Goal: Check status: Check status

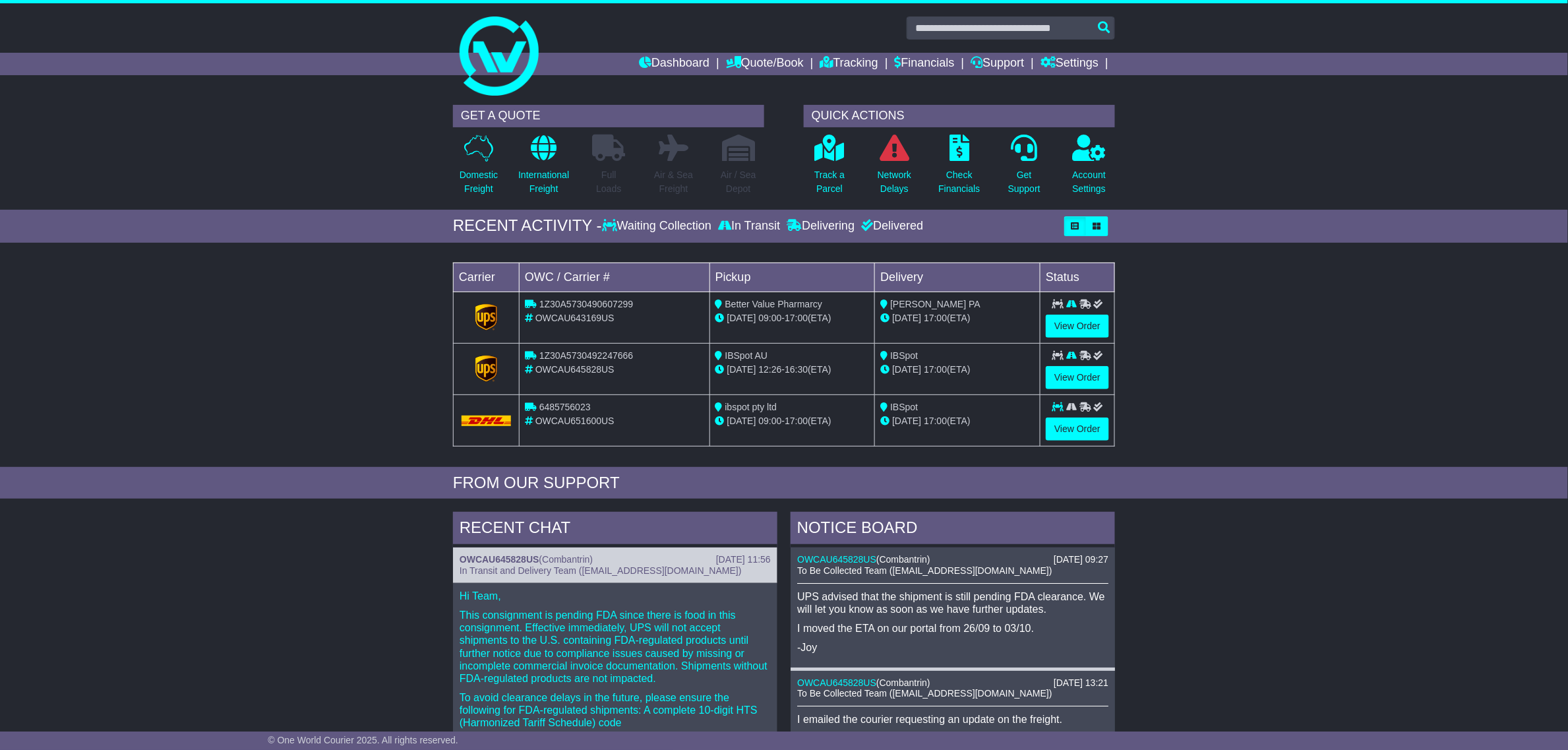
click at [578, 358] on span "1Z30A5730492247666" at bounding box center [586, 356] width 94 height 11
copy span "1Z30A5730492247666"
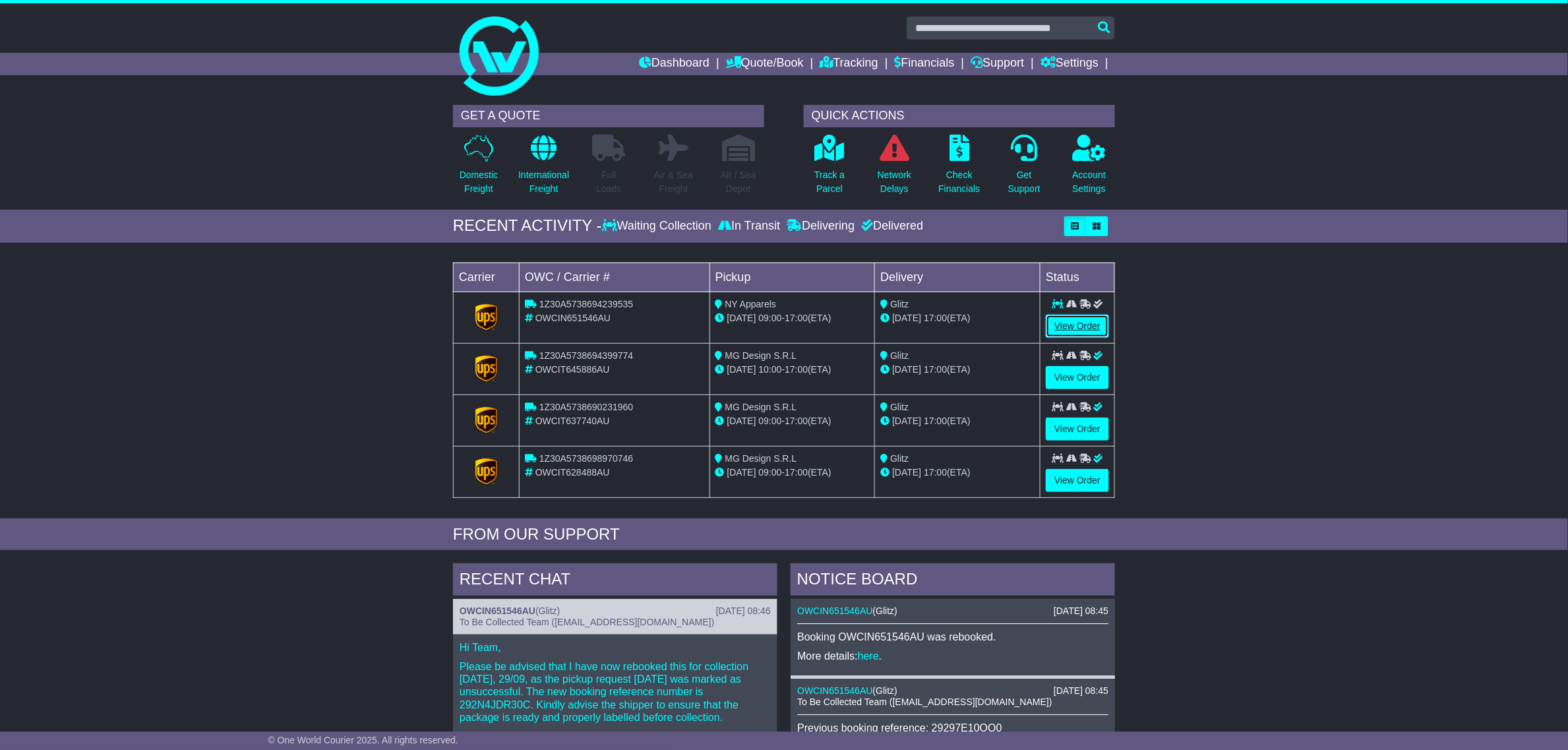
click at [1092, 324] on link "View Order" at bounding box center [1077, 326] width 63 height 23
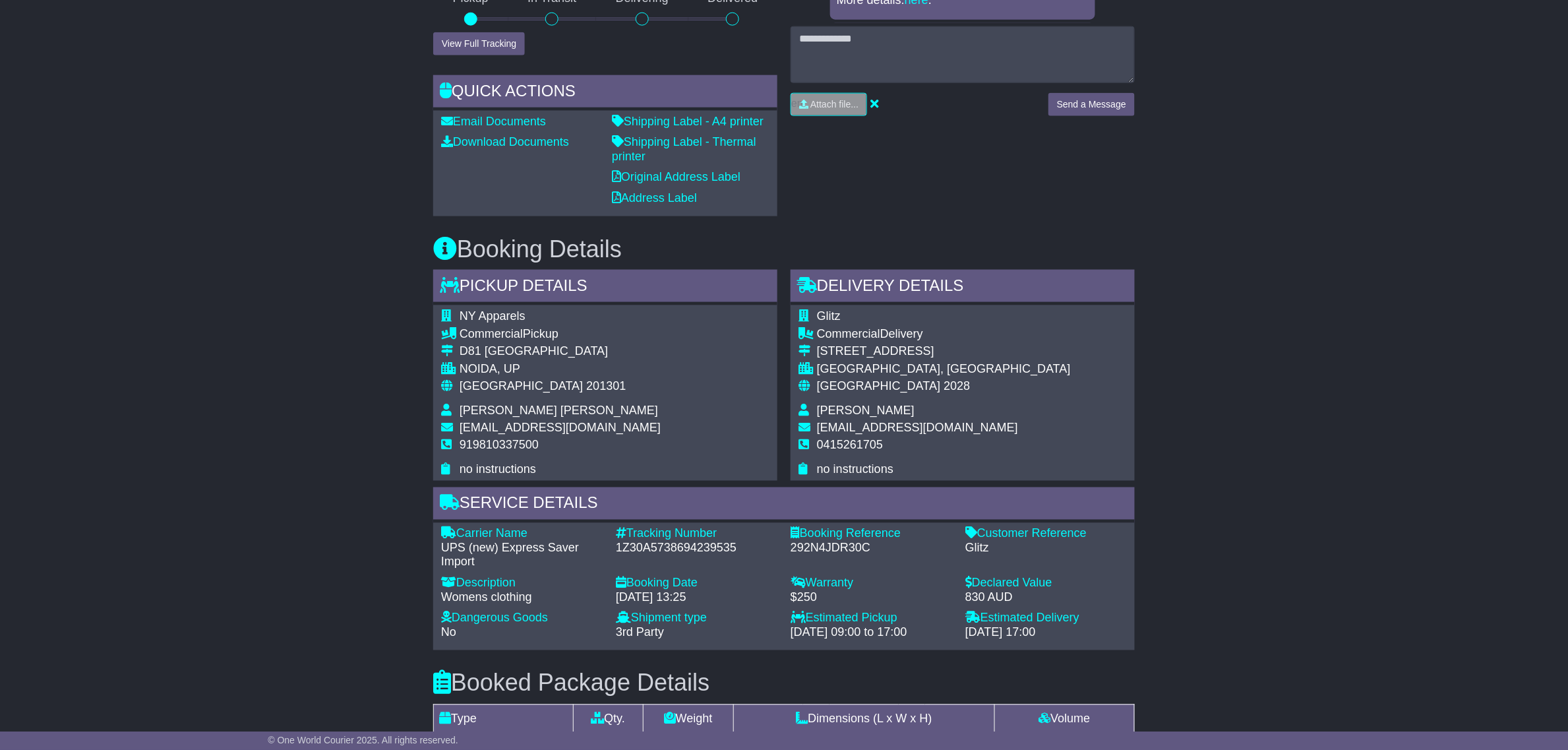
scroll to position [624, 0]
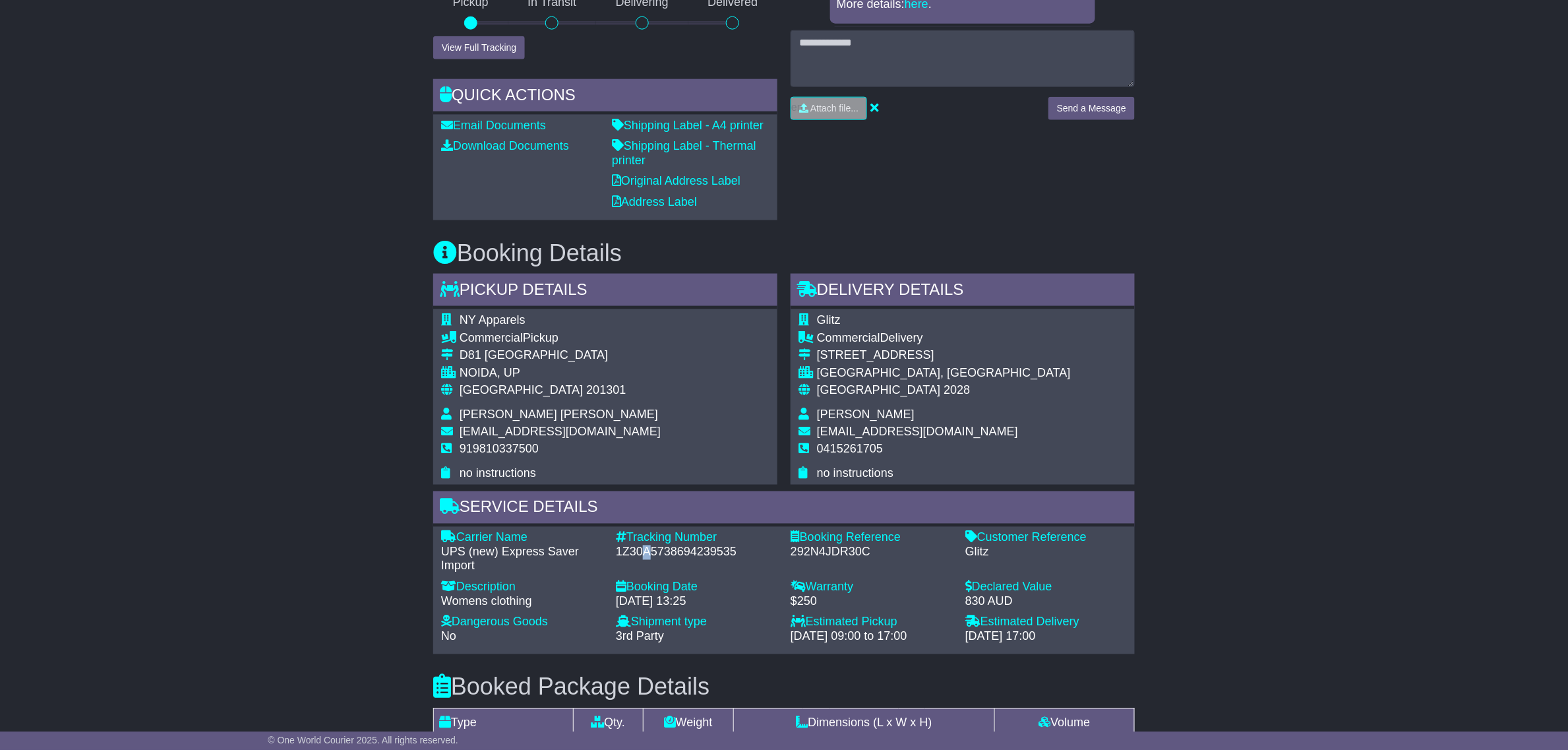
click at [648, 552] on div "1Z30A5738694239535" at bounding box center [697, 552] width 161 height 14
click at [835, 555] on div "292N4JDR30C" at bounding box center [871, 552] width 161 height 14
click at [836, 555] on div "292N4JDR30C" at bounding box center [871, 552] width 161 height 14
click at [677, 555] on div "1Z30A5738694239535" at bounding box center [697, 552] width 161 height 14
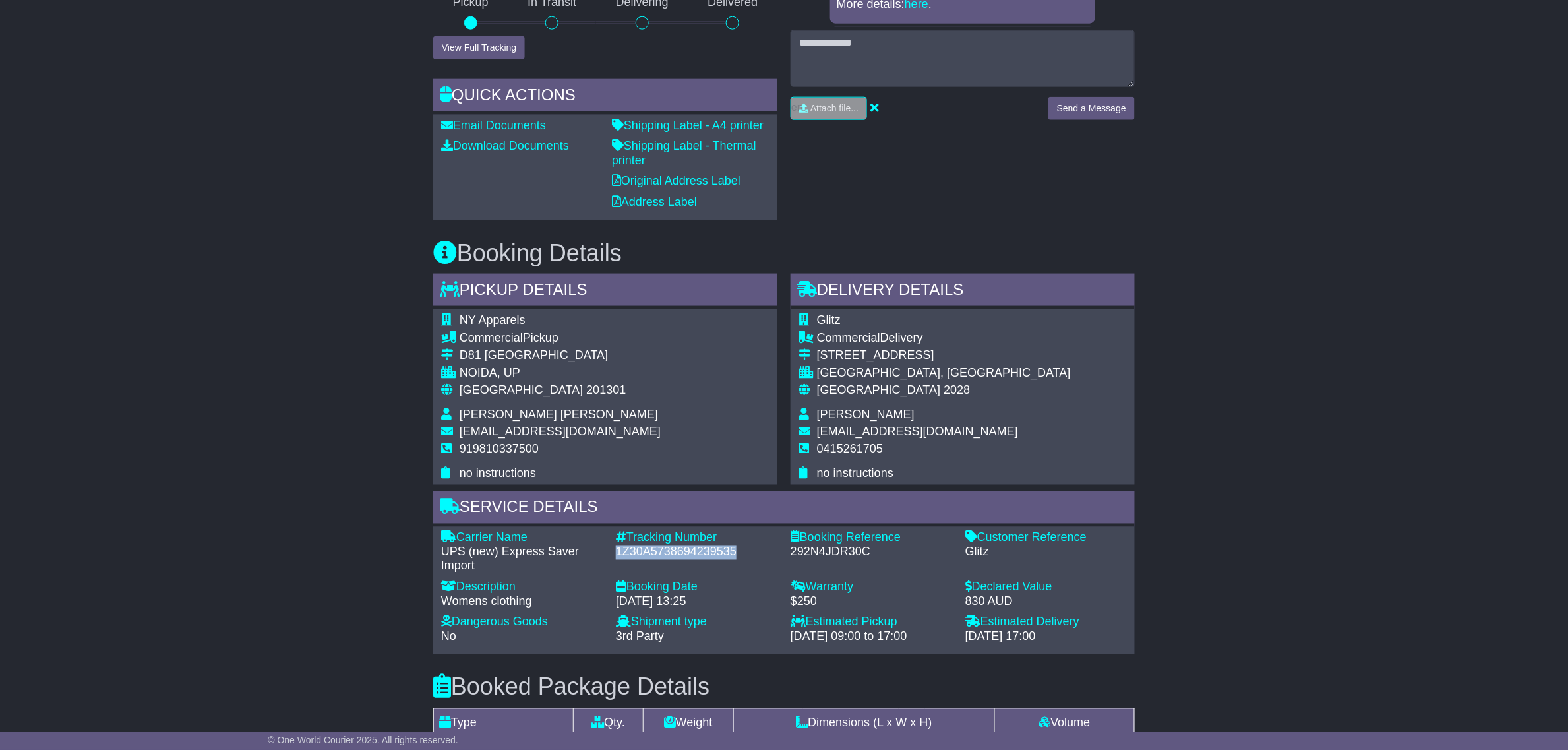
click at [677, 555] on div "1Z30A5738694239535" at bounding box center [697, 552] width 161 height 14
copy div "1Z30A5738694239535"
click at [305, 258] on div "Email Download Tracking Pricing Insurance" at bounding box center [784, 418] width 1568 height 1593
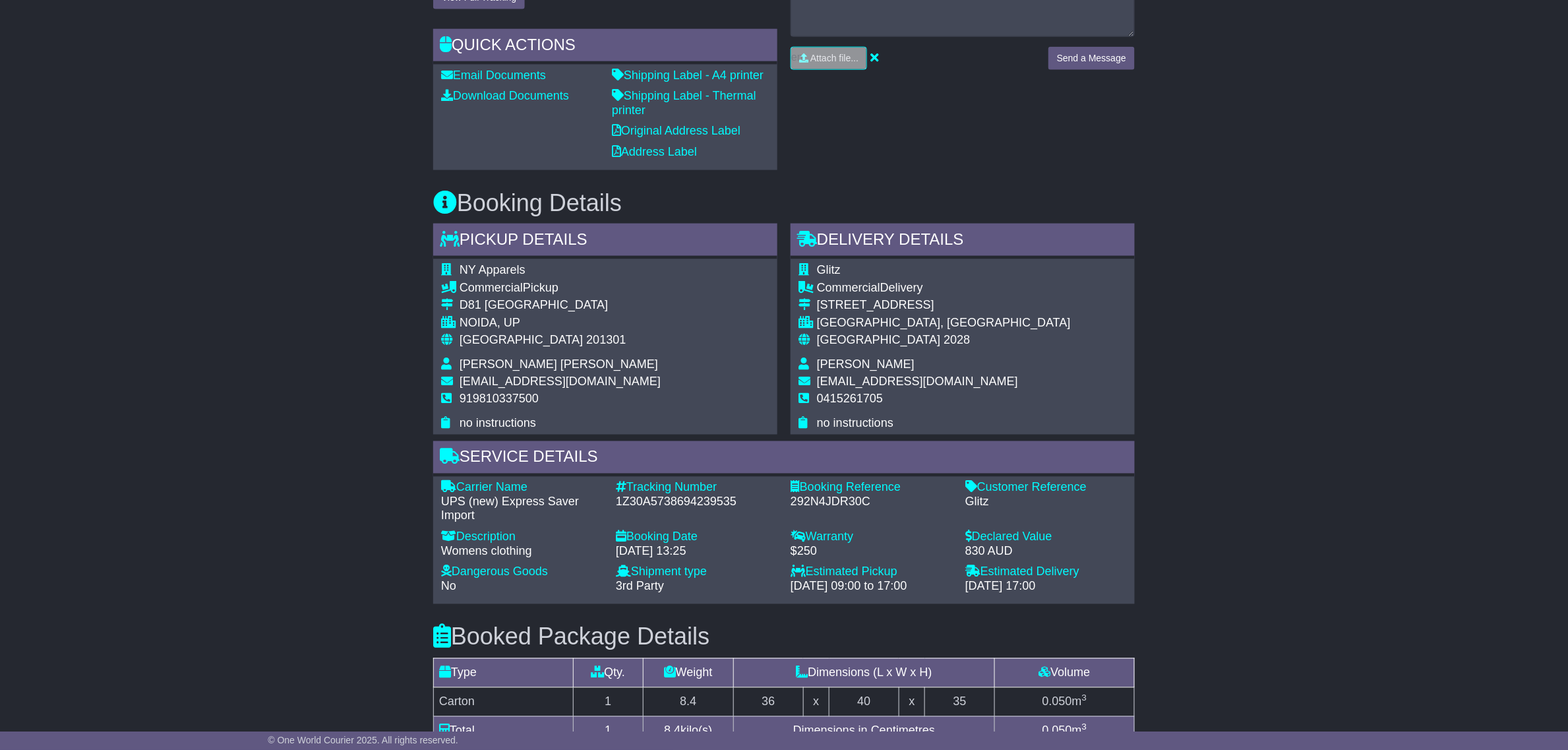
scroll to position [789, 0]
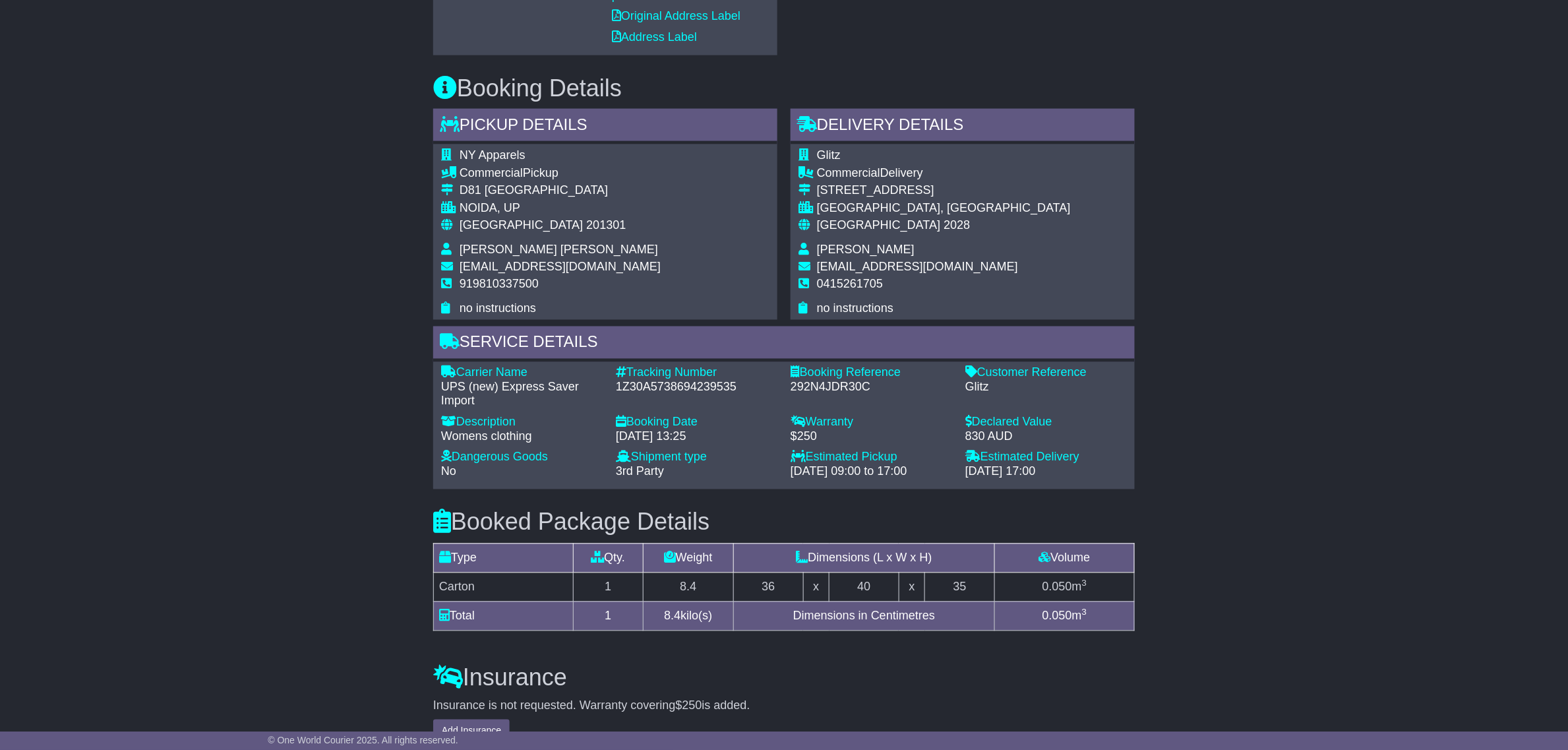
click at [636, 290] on div "NY Apparels Commercial Pickup D81 Sector 63 Noida NOIDA, UP India 201301 Yogesh…" at bounding box center [606, 232] width 344 height 176
drag, startPoint x: 496, startPoint y: 199, endPoint x: 568, endPoint y: 235, distance: 80.5
click at [498, 199] on td "D81 Sector 63 Noida" at bounding box center [559, 193] width 201 height 18
drag, startPoint x: 953, startPoint y: 469, endPoint x: 782, endPoint y: 470, distance: 171.0
click at [782, 470] on div "Carrier Name - UPS (new) Express Saver Import Description - Womens clothing Tra…" at bounding box center [784, 425] width 699 height 120
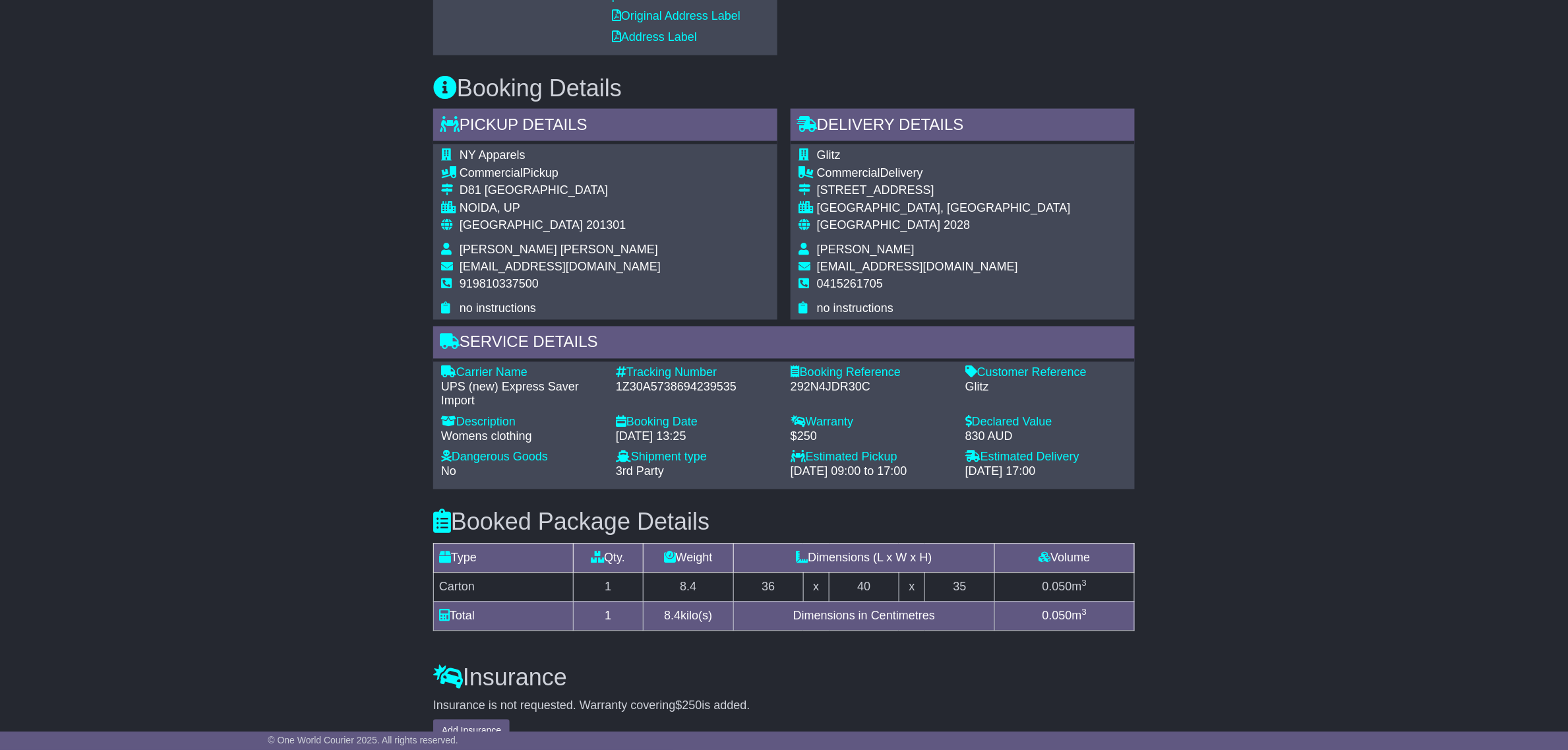
click at [1232, 474] on div "Email Download Tracking Pricing Insurance" at bounding box center [784, 254] width 1568 height 1593
click at [848, 476] on div "29 Sep 2025 - 09:00 to 17:00" at bounding box center [871, 472] width 161 height 14
click at [844, 475] on div "29 Sep 2025 - 09:00 to 17:00" at bounding box center [871, 472] width 161 height 14
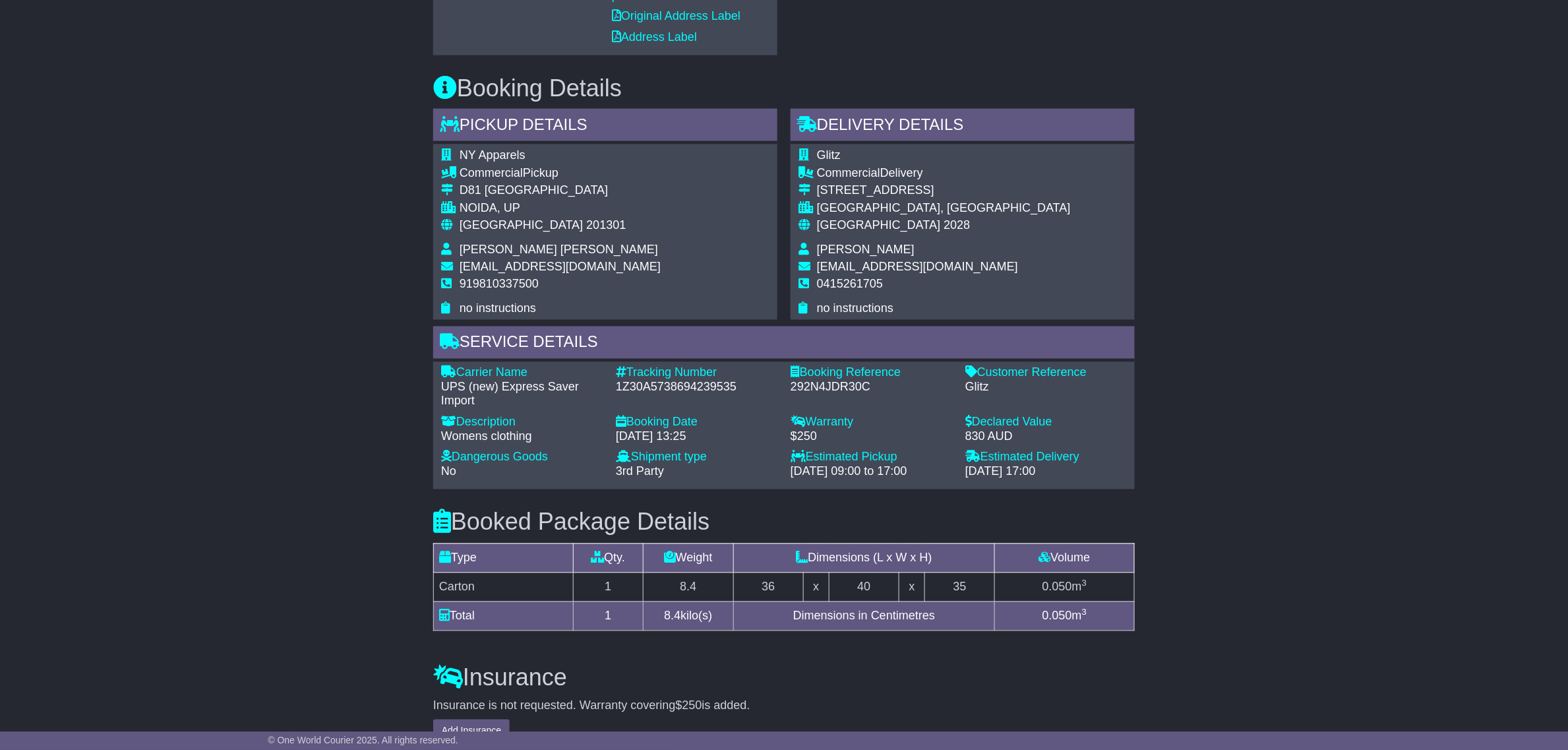
click at [798, 479] on div "Carrier Name - UPS (new) Express Saver Import Description - Womens clothing Tra…" at bounding box center [784, 425] width 699 height 120
click at [861, 473] on div "29 Sep 2025 - 09:00 to 17:00" at bounding box center [871, 472] width 161 height 14
click at [905, 472] on div "29 Sep 2025 - 09:00 to 17:00" at bounding box center [871, 472] width 161 height 14
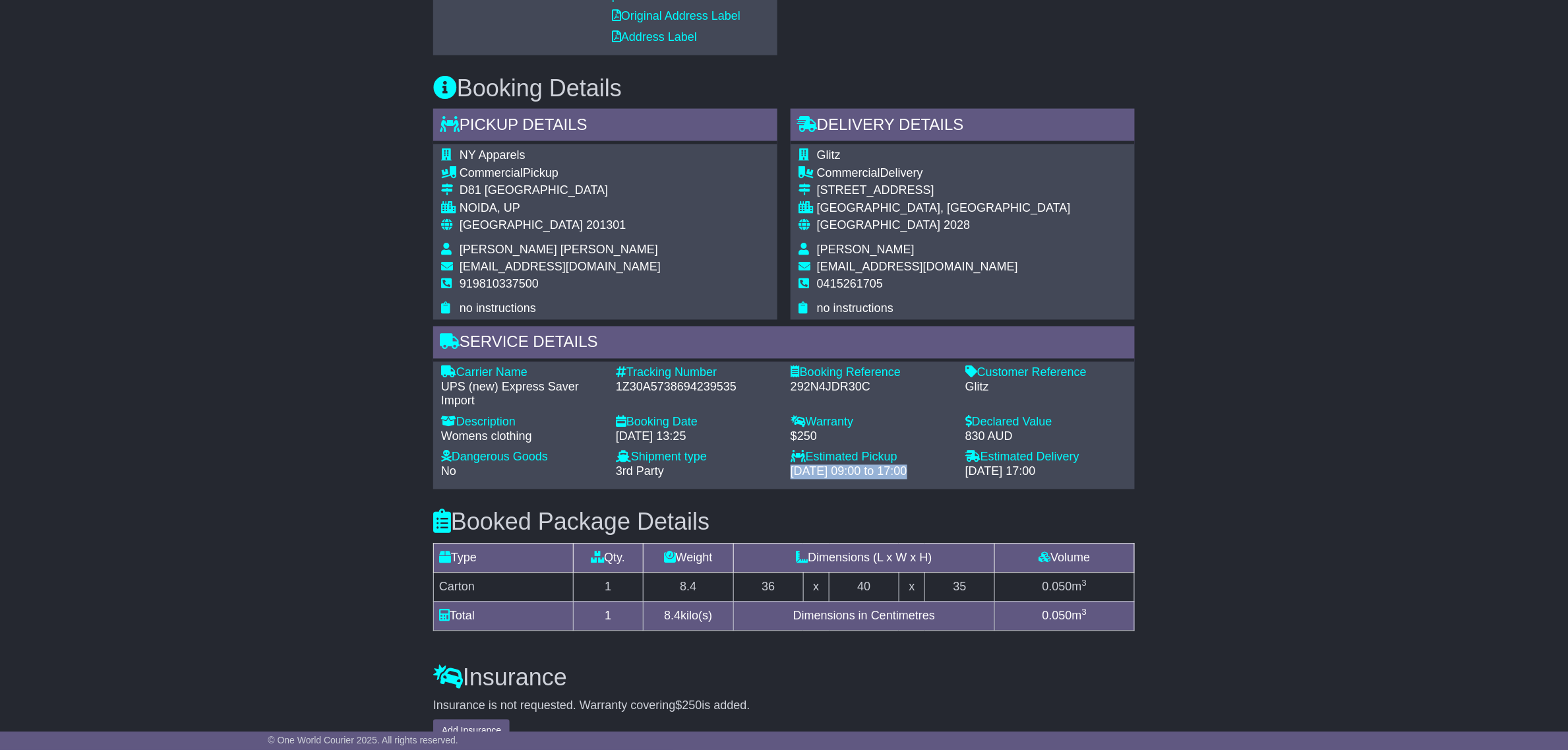
click at [954, 474] on div "Estimated Pickup - 29 Sep 2025 - 09:00 to 17:00" at bounding box center [871, 465] width 175 height 29
click at [937, 466] on div "29 Sep 2025 - 09:00 to 17:00" at bounding box center [871, 472] width 161 height 14
drag, startPoint x: 956, startPoint y: 476, endPoint x: 787, endPoint y: 464, distance: 169.4
click at [789, 464] on div "Estimated Pickup - 29 Sep 2025 - 09:00 to 17:00" at bounding box center [871, 465] width 175 height 29
click at [874, 469] on div "29 Sep 2025 - 09:00 to 17:00" at bounding box center [871, 472] width 161 height 14
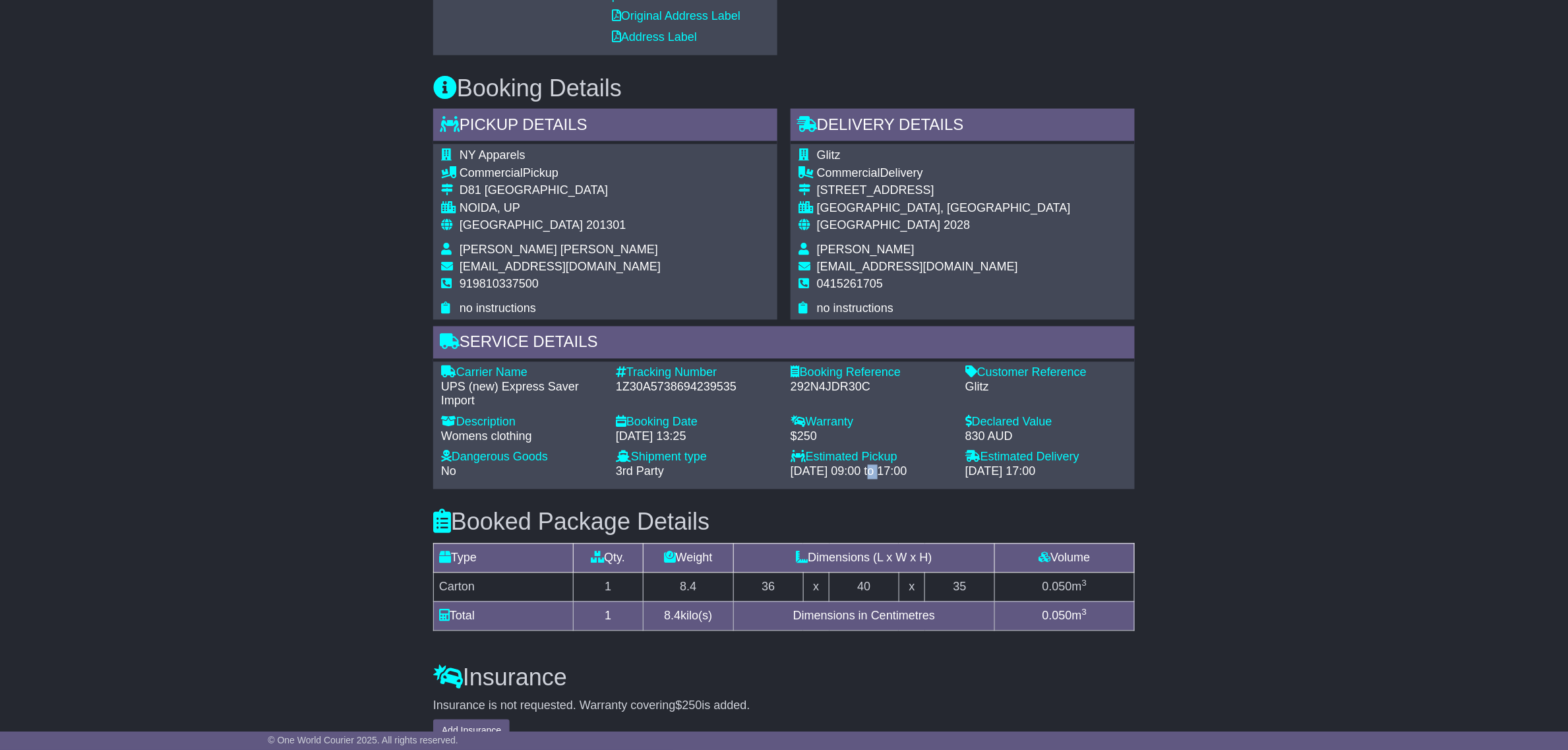
click at [874, 469] on div "29 Sep 2025 - 09:00 to 17:00" at bounding box center [871, 472] width 161 height 14
click at [875, 469] on div "29 Sep 2025 - 09:00 to 17:00" at bounding box center [871, 472] width 161 height 14
click at [719, 436] on div "26 Sep 2025 - 13:25" at bounding box center [697, 437] width 161 height 14
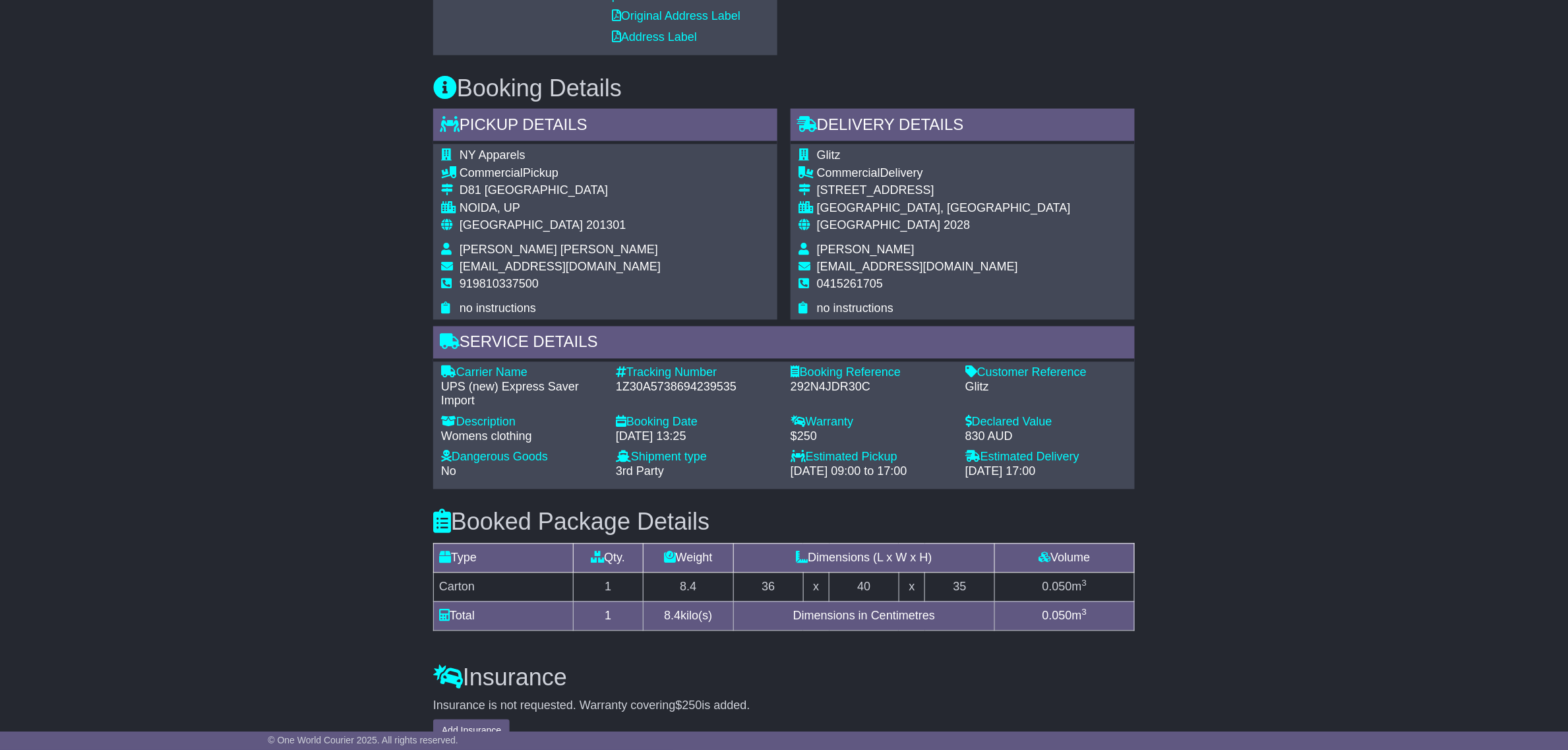
click at [719, 436] on div "26 Sep 2025 - 13:25" at bounding box center [697, 437] width 161 height 14
click at [669, 436] on div "26 Sep 2025 - 13:25" at bounding box center [697, 437] width 161 height 14
click at [670, 436] on div "26 Sep 2025 - 13:25" at bounding box center [697, 437] width 161 height 14
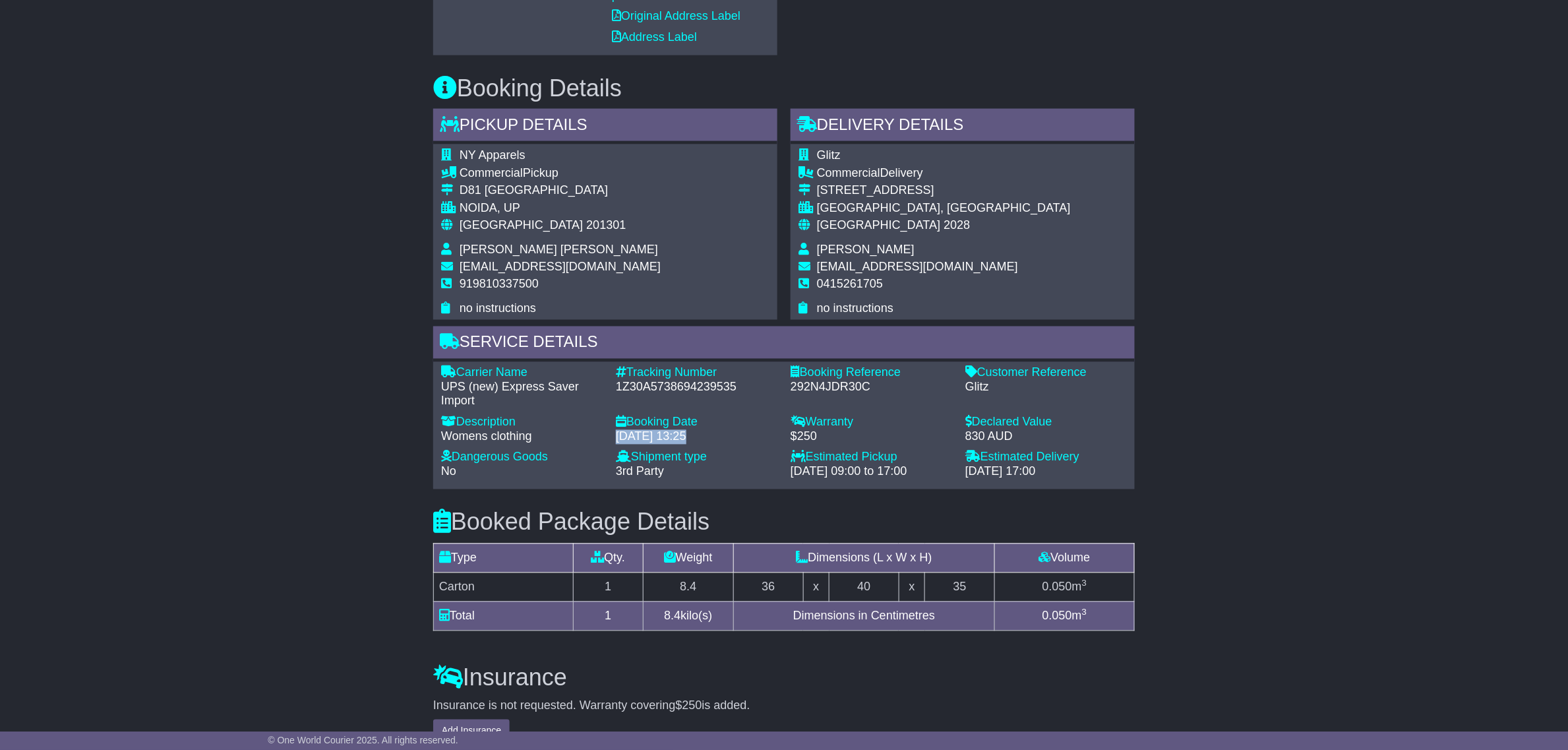
click at [670, 436] on div "26 Sep 2025 - 13:25" at bounding box center [697, 437] width 161 height 14
click at [715, 441] on div "26 Sep 2025 - 13:25" at bounding box center [697, 437] width 161 height 14
click at [829, 463] on div "Estimated Pickup" at bounding box center [871, 457] width 161 height 14
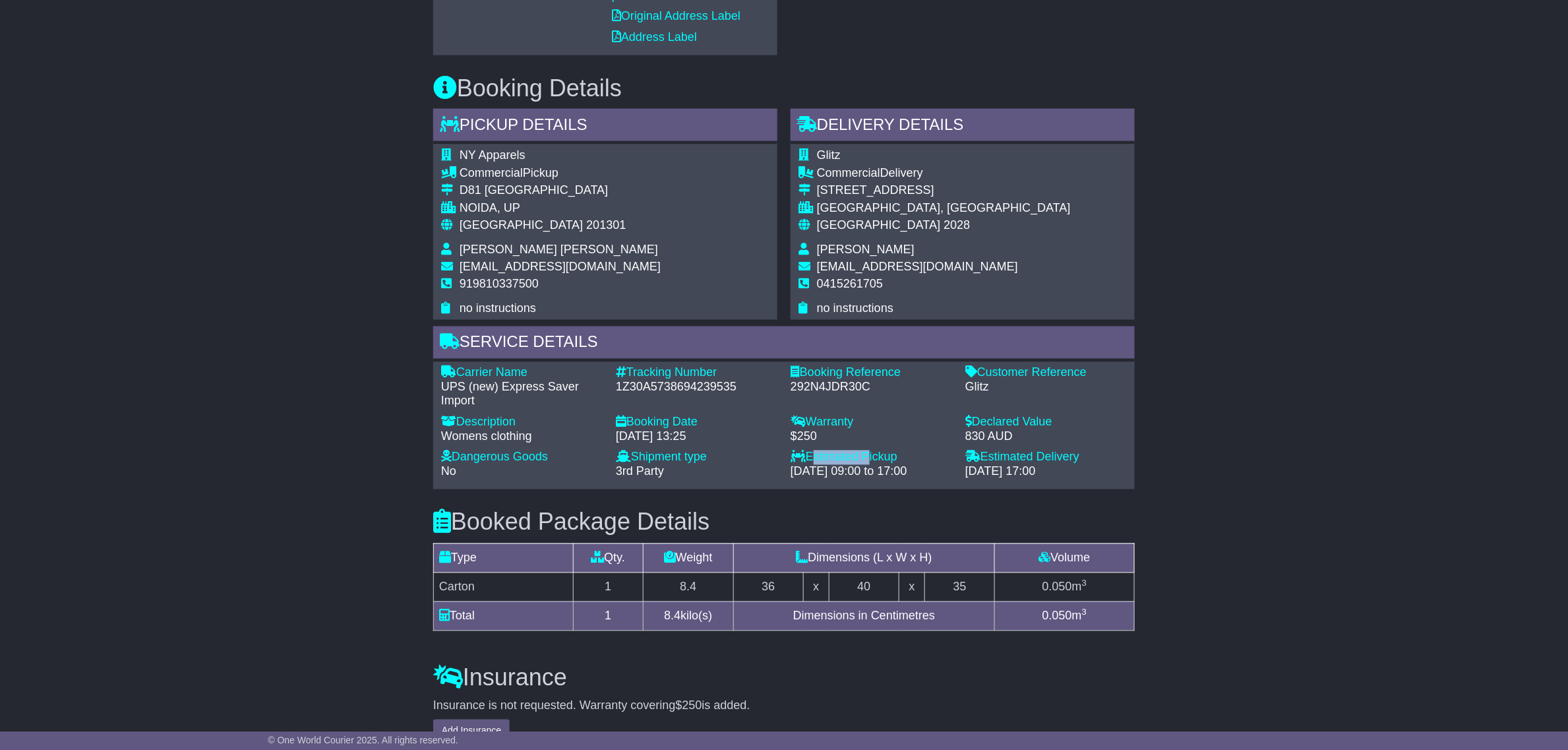
click at [829, 464] on div "Estimated Pickup" at bounding box center [871, 457] width 161 height 14
click at [836, 472] on div "29 Sep 2025 - 09:00 to 17:00" at bounding box center [871, 472] width 161 height 14
click at [677, 381] on div "1Z30A5738694239535" at bounding box center [697, 388] width 161 height 14
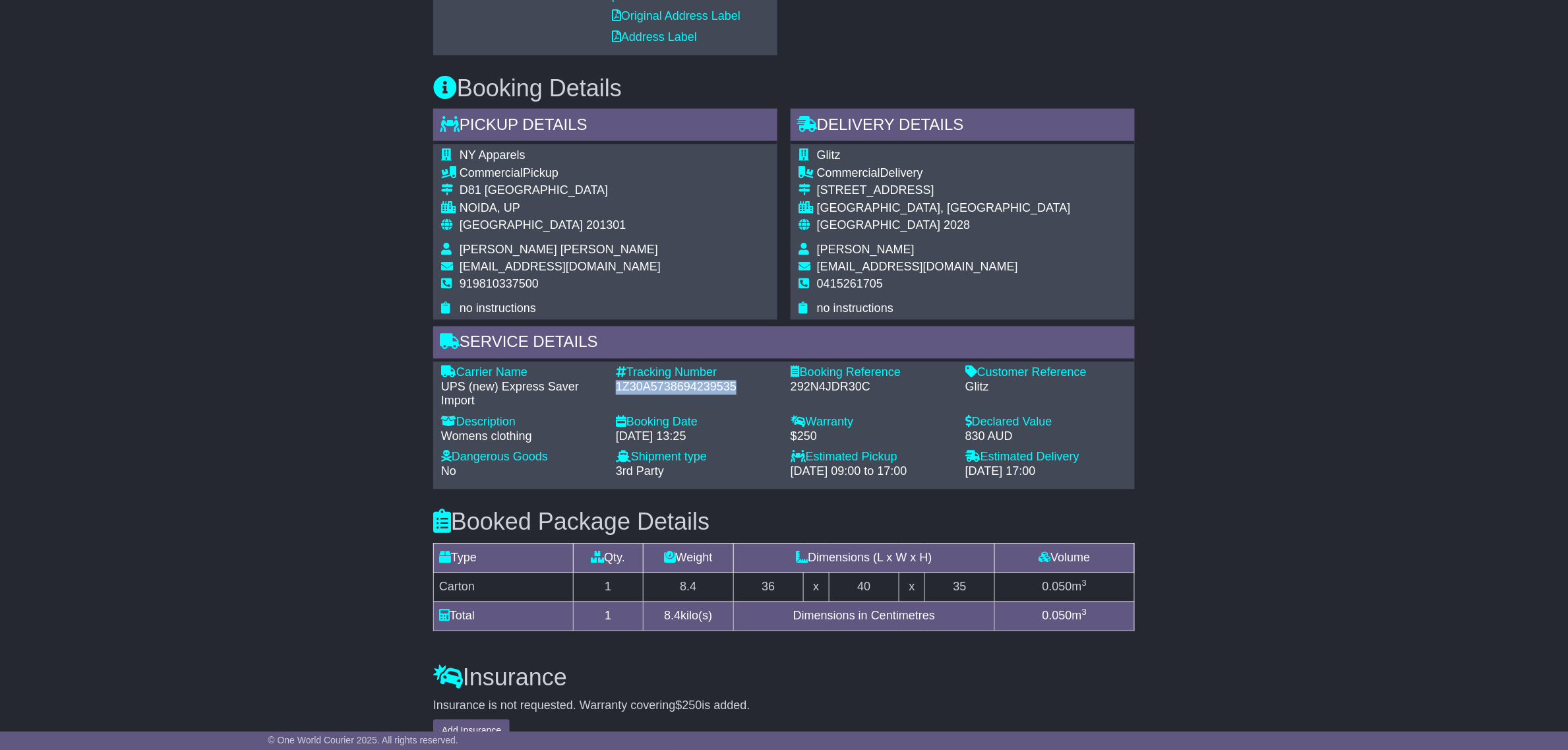
click at [677, 381] on div "1Z30A5738694239535" at bounding box center [697, 388] width 161 height 14
click at [689, 396] on div "Tracking Number - 1Z30A5738694239535" at bounding box center [697, 387] width 175 height 43
click at [673, 389] on div "1Z30A5738694239535" at bounding box center [697, 388] width 161 height 14
copy div "1Z30A5738694239535"
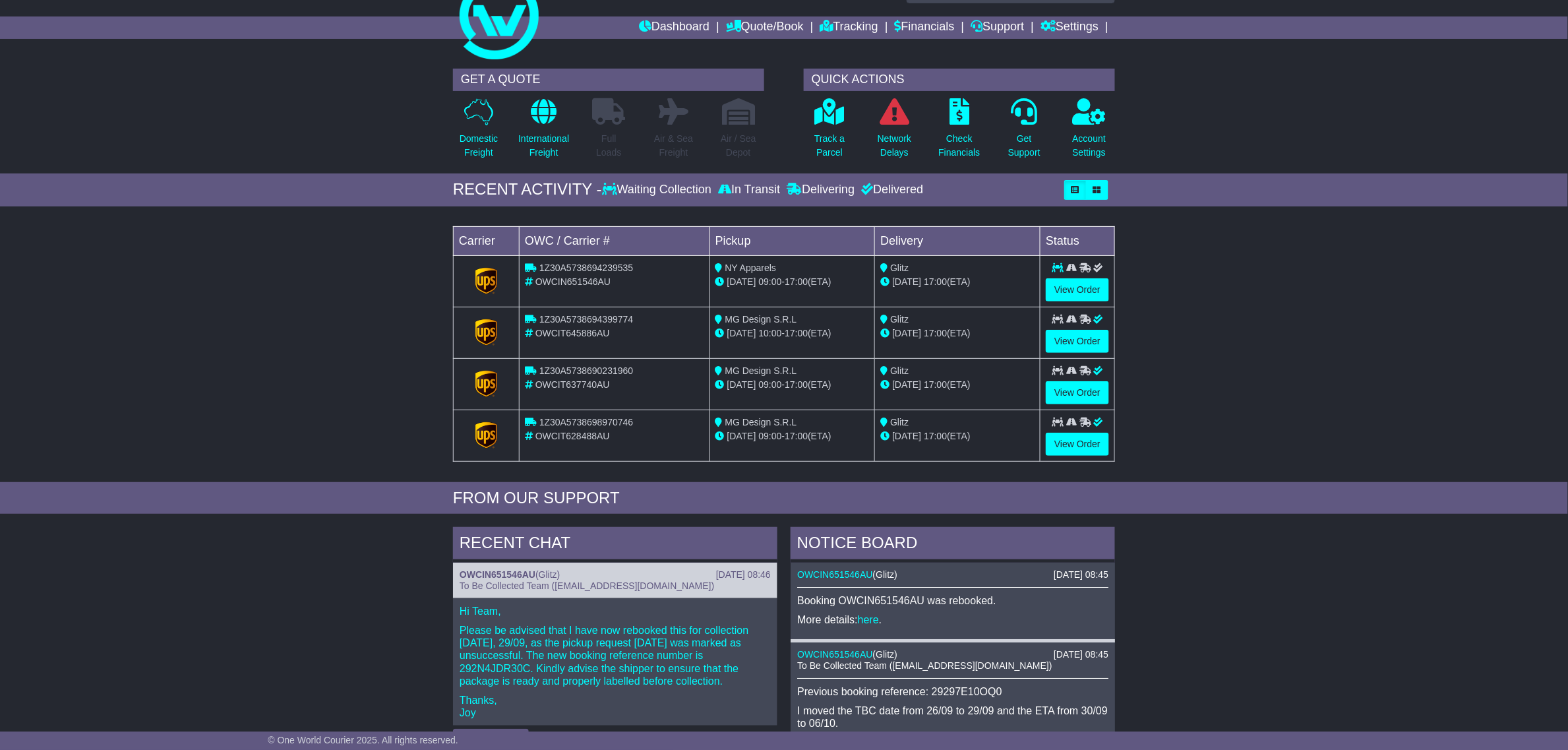
scroll to position [165, 0]
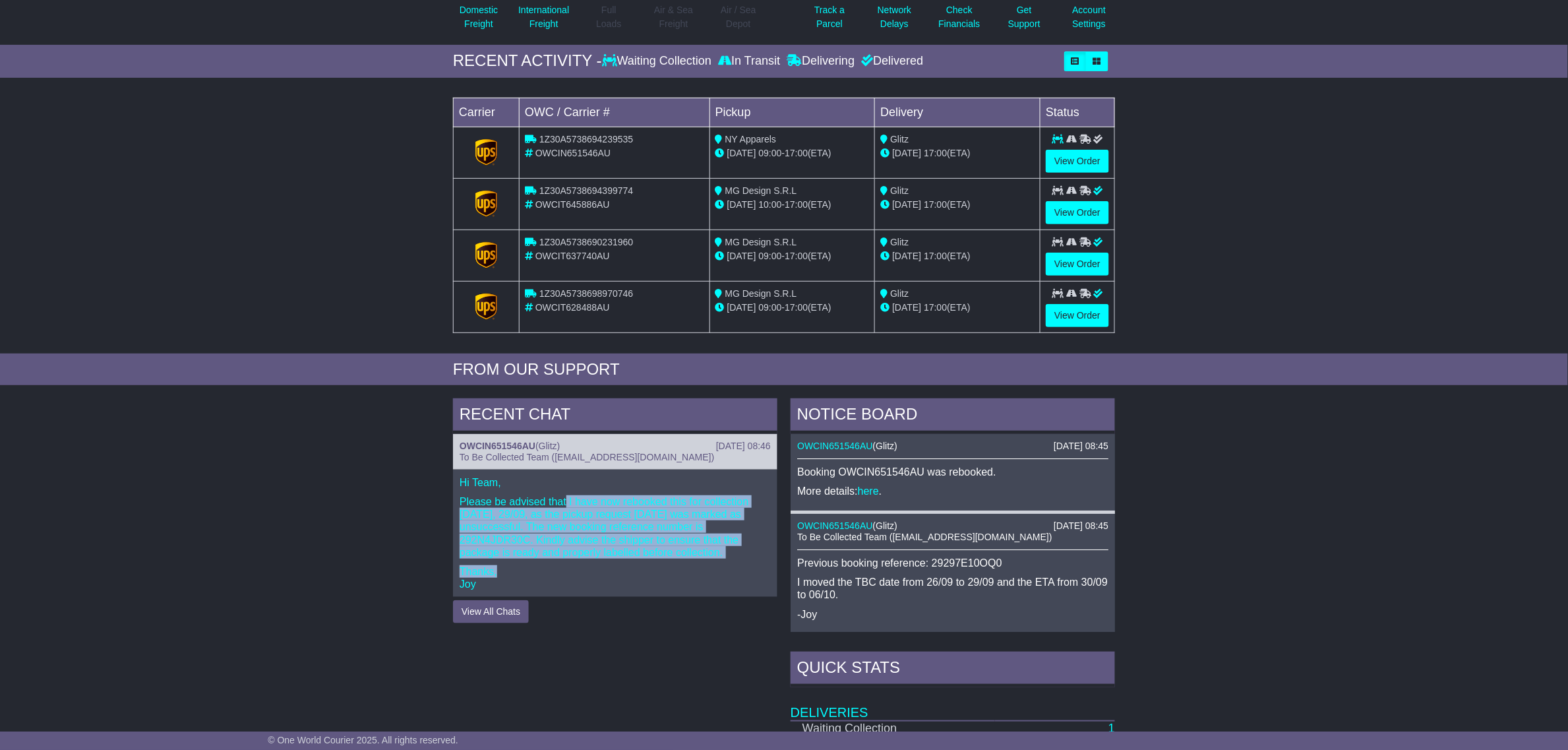
drag, startPoint x: 726, startPoint y: 563, endPoint x: 511, endPoint y: 490, distance: 227.1
click at [532, 492] on div "Hi Team, Please be advised that I have now rebooked this for collection today, …" at bounding box center [615, 532] width 325 height 128
click at [529, 515] on p "Please be advised that I have now rebooked this for collection [DATE], 29/09, a…" at bounding box center [615, 526] width 311 height 63
drag, startPoint x: 509, startPoint y: 507, endPoint x: 600, endPoint y: 557, distance: 103.8
click at [583, 548] on p "Please be advised that I have now rebooked this for collection [DATE], 29/09, a…" at bounding box center [615, 526] width 311 height 63
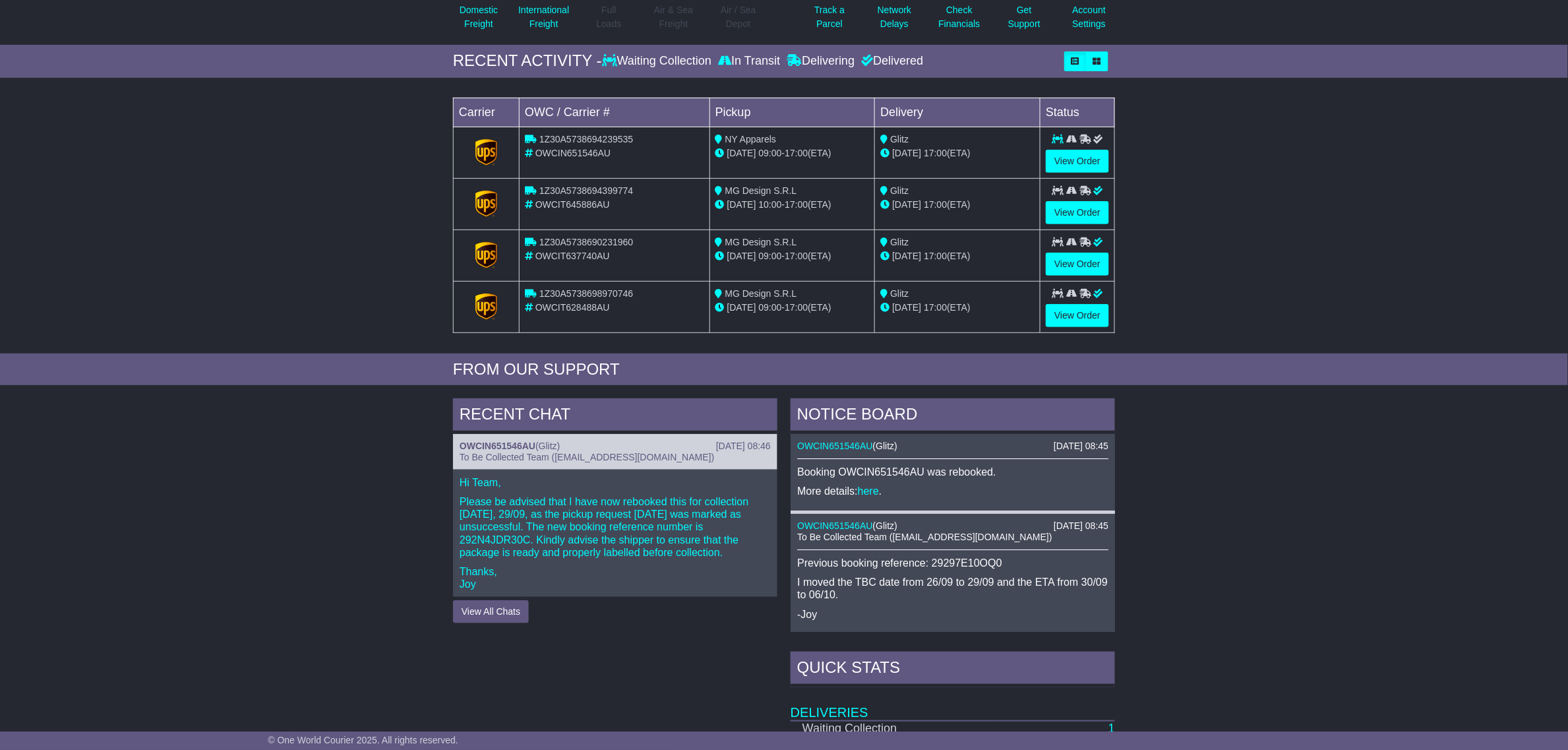
click at [600, 557] on p "Please be advised that I have now rebooked this for collection [DATE], 29/09, a…" at bounding box center [615, 526] width 311 height 63
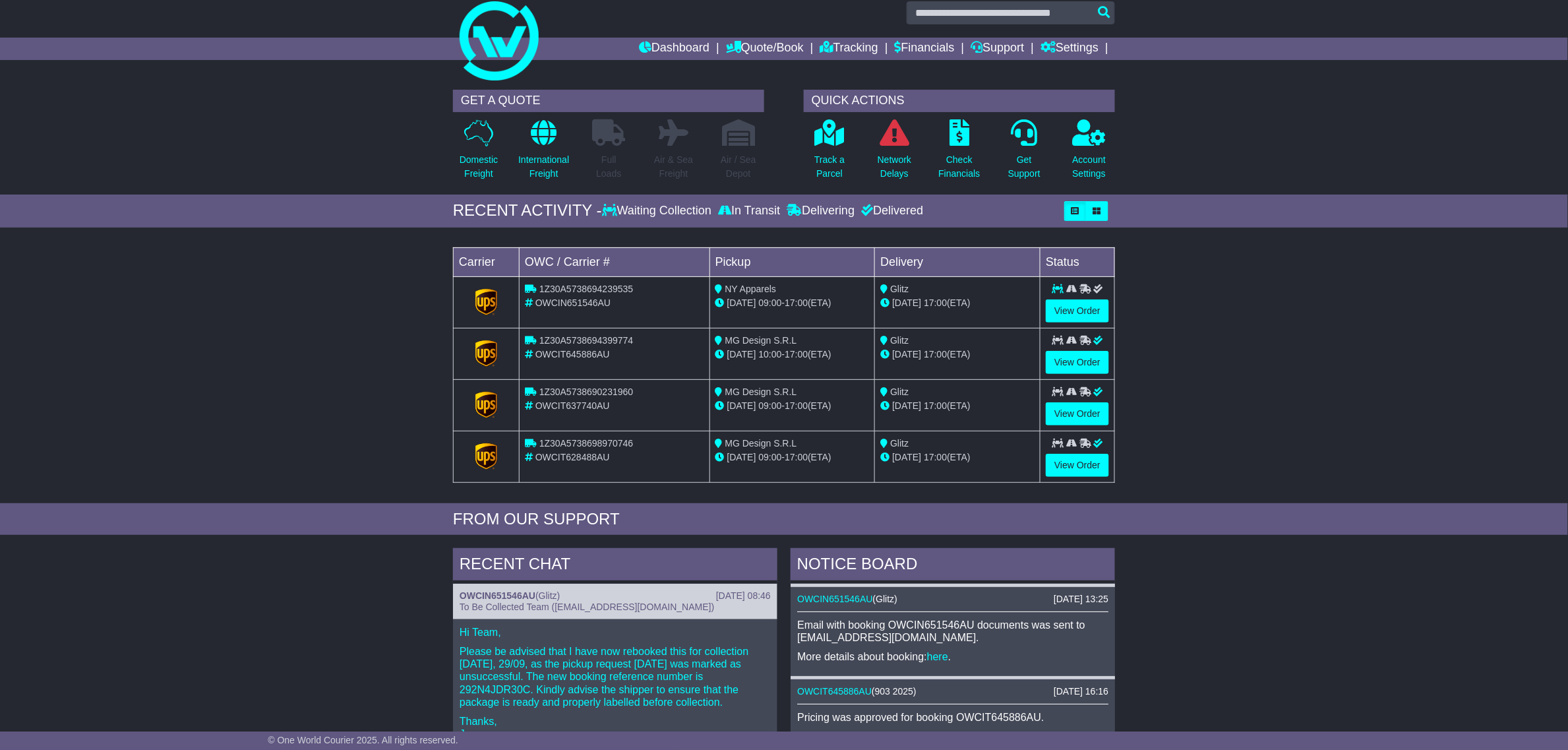
scroll to position [0, 0]
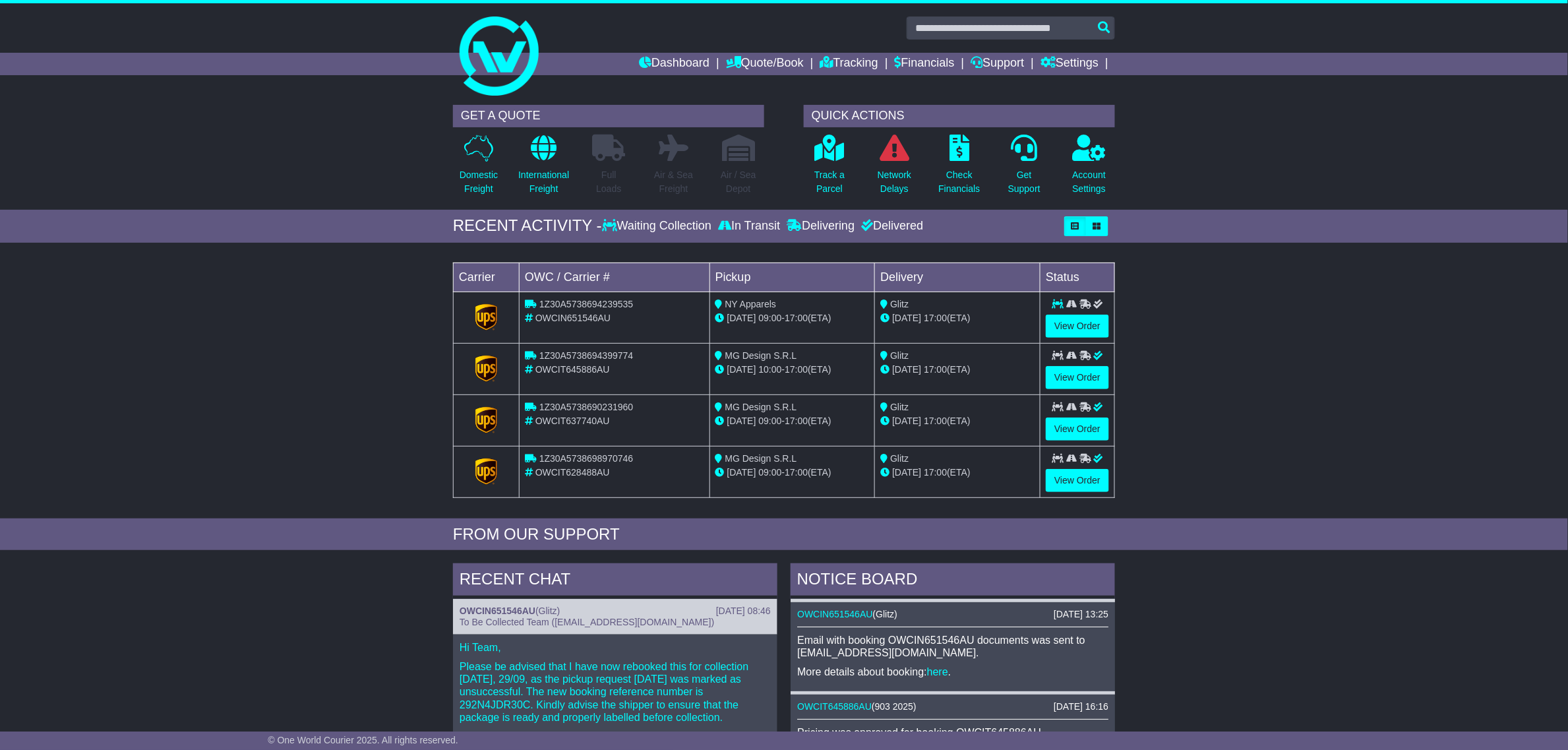
drag, startPoint x: 1300, startPoint y: 590, endPoint x: 1312, endPoint y: 578, distance: 17.0
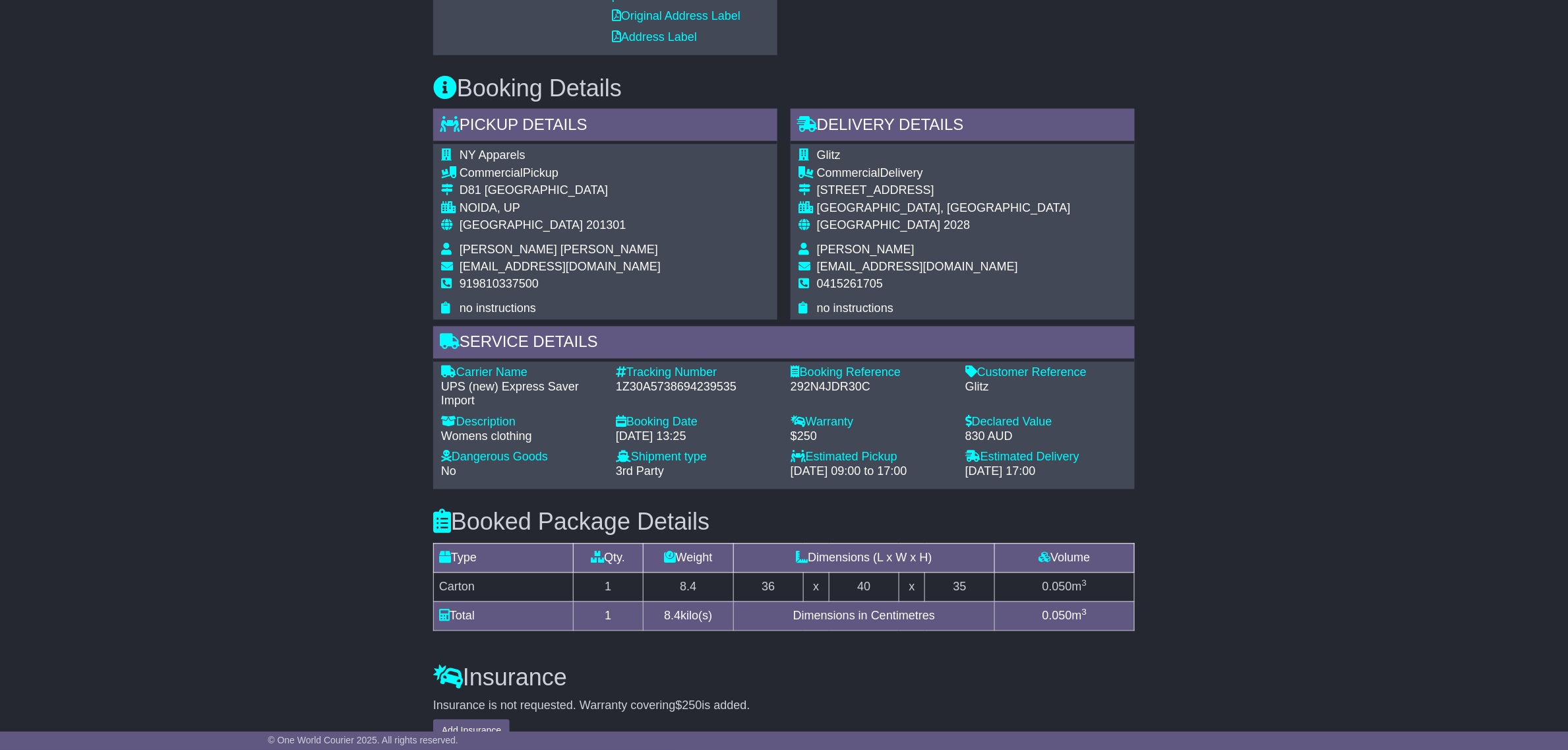
click at [1287, 284] on div "Email Download Tracking Pricing Insurance" at bounding box center [784, 254] width 1568 height 1593
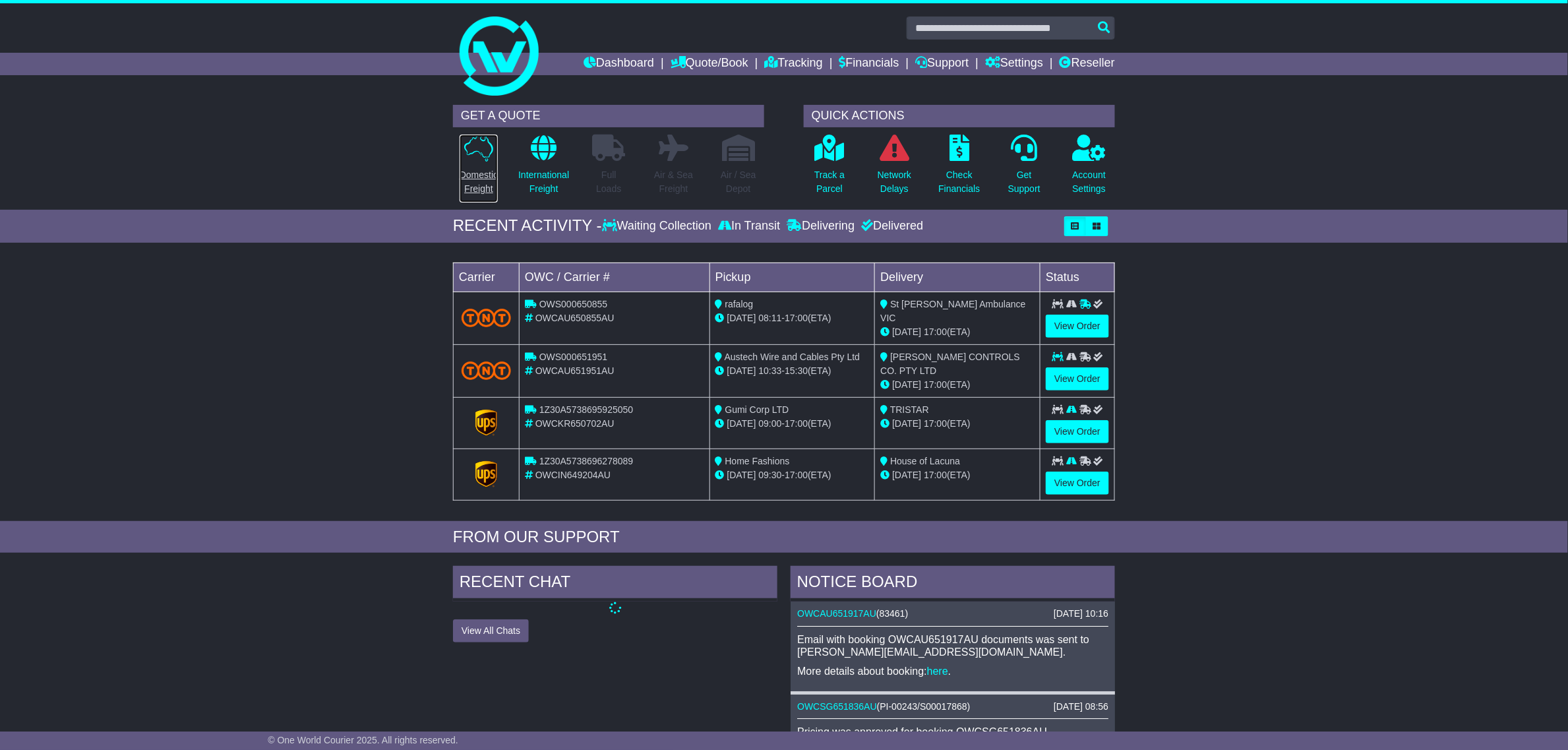
click at [489, 178] on p "Domestic Freight" at bounding box center [478, 182] width 38 height 28
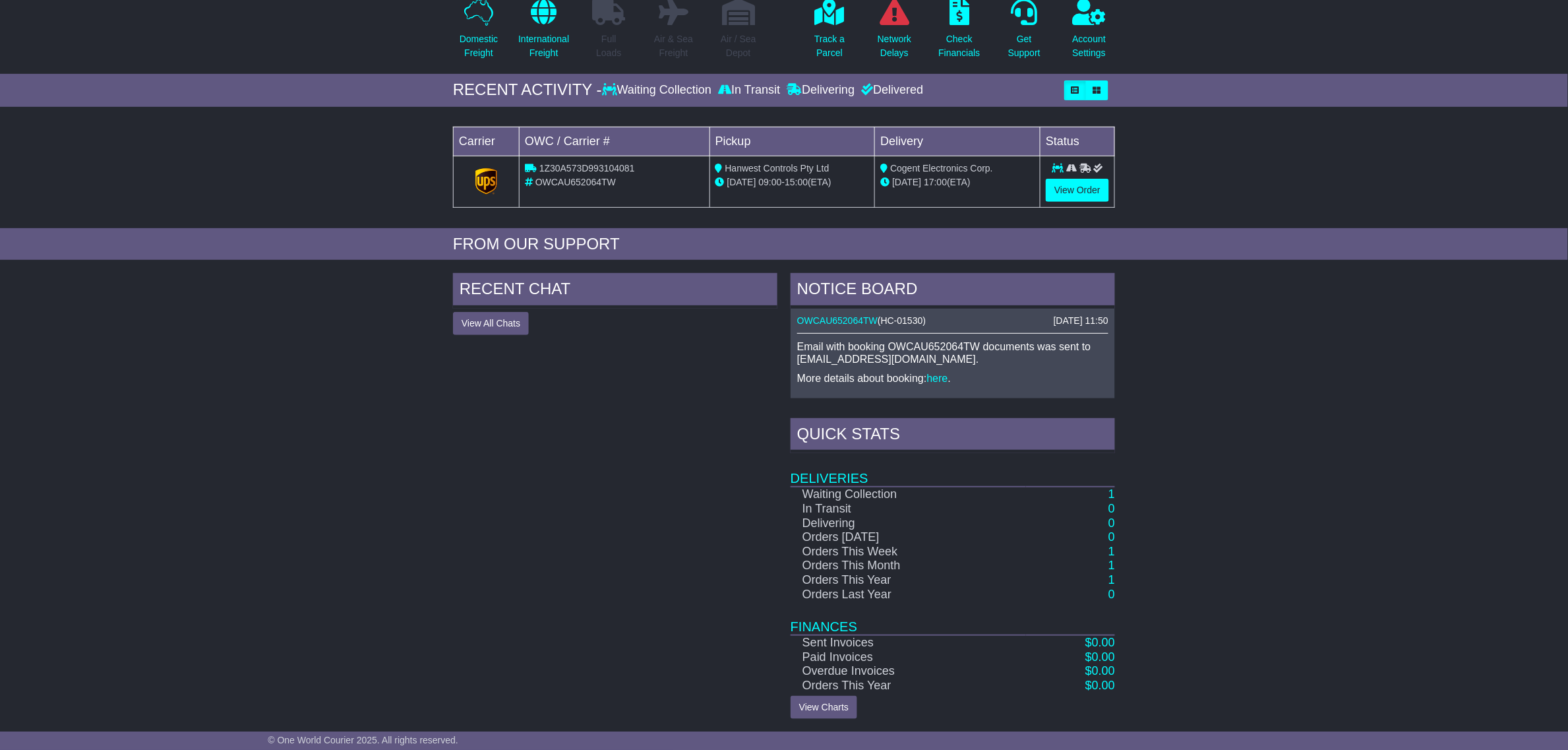
scroll to position [139, 0]
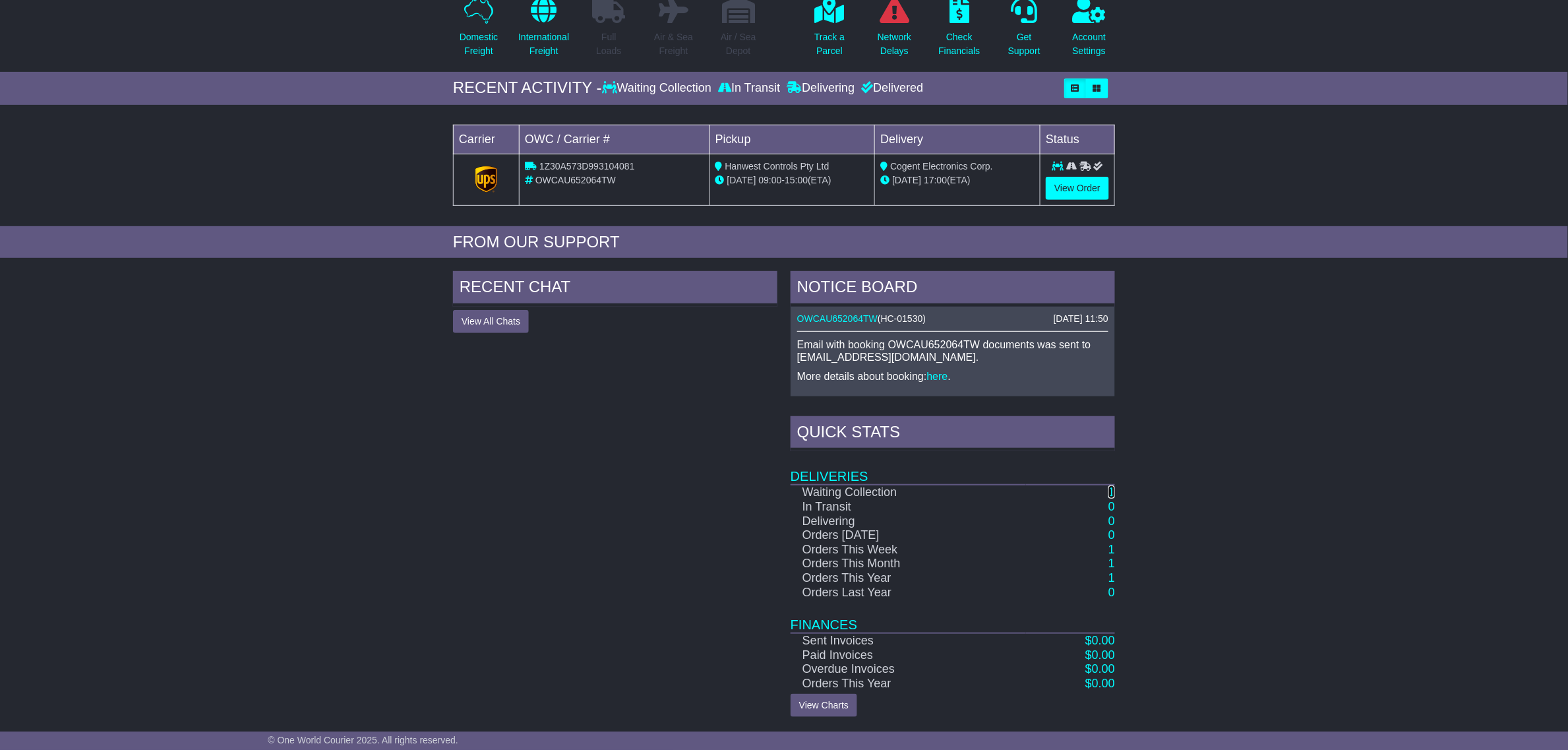
click at [1109, 490] on link "1" at bounding box center [1111, 491] width 6 height 13
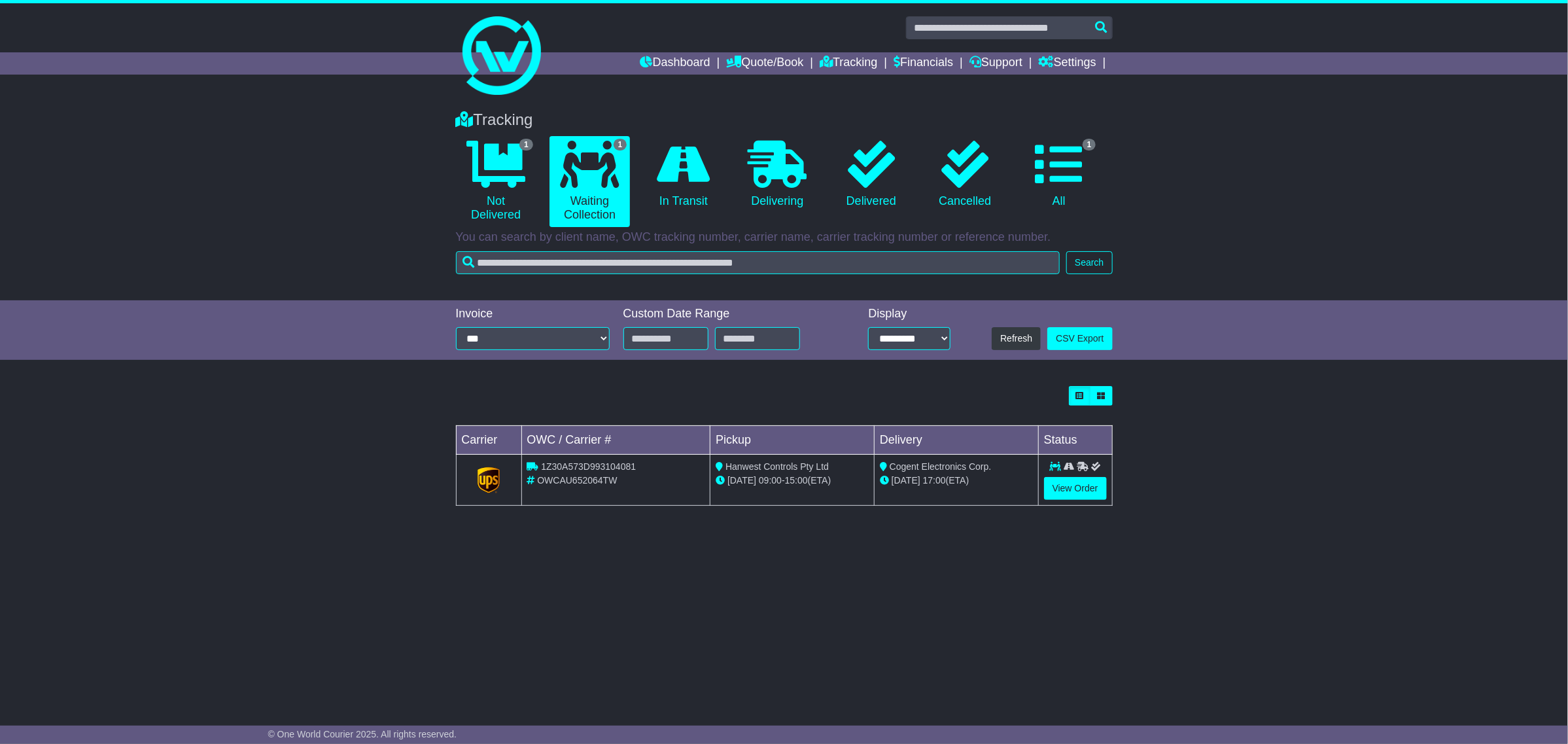
click at [611, 472] on span "1Z30A573D993104081" at bounding box center [588, 466] width 95 height 11
click at [611, 469] on span "1Z30A573D993104081" at bounding box center [588, 466] width 95 height 11
click at [586, 486] on span "OWCAU652064TW" at bounding box center [577, 480] width 80 height 11
click at [584, 478] on span "OWCAU652064TW" at bounding box center [577, 480] width 80 height 11
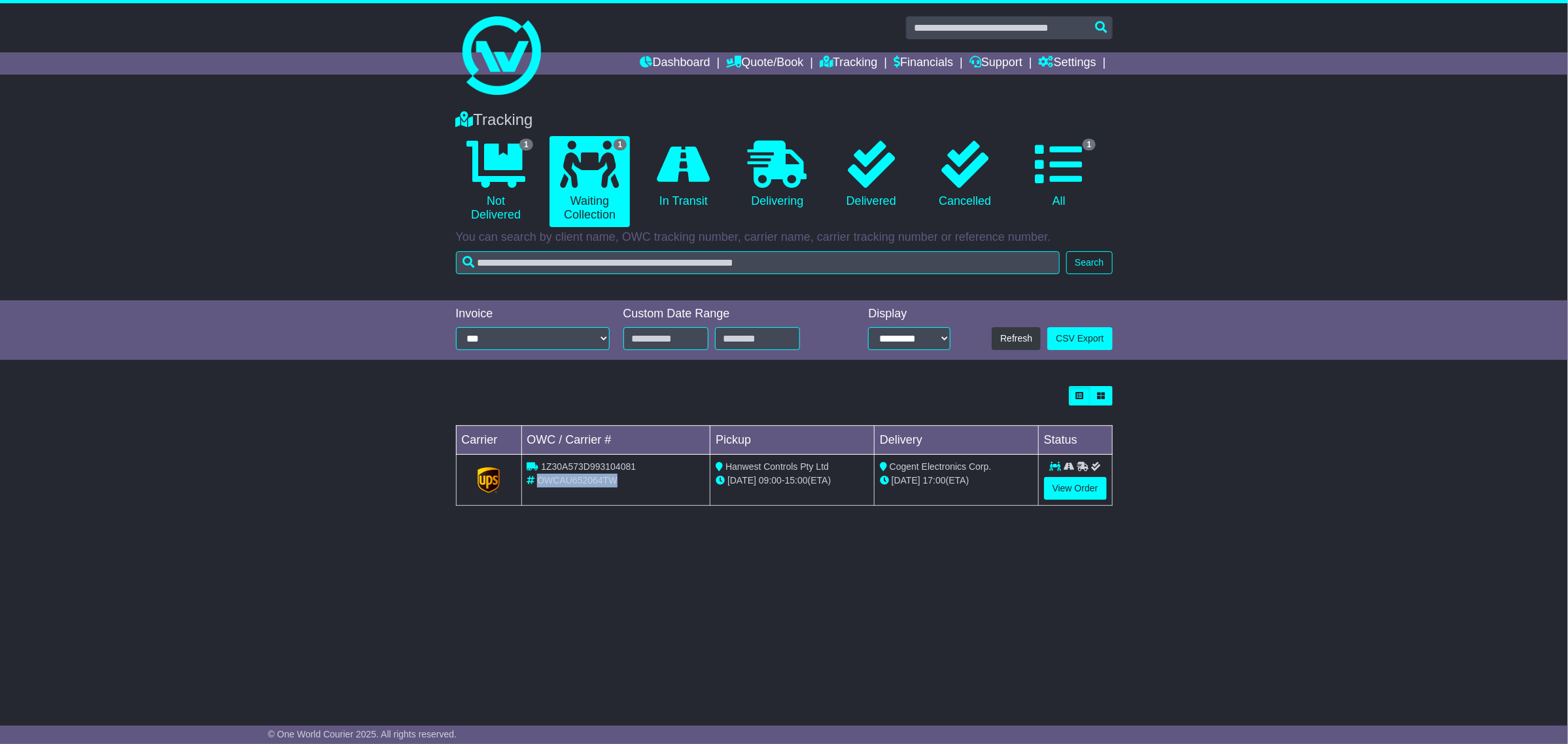
copy span "OWCAU652064TW"
